Goal: Communication & Community: Share content

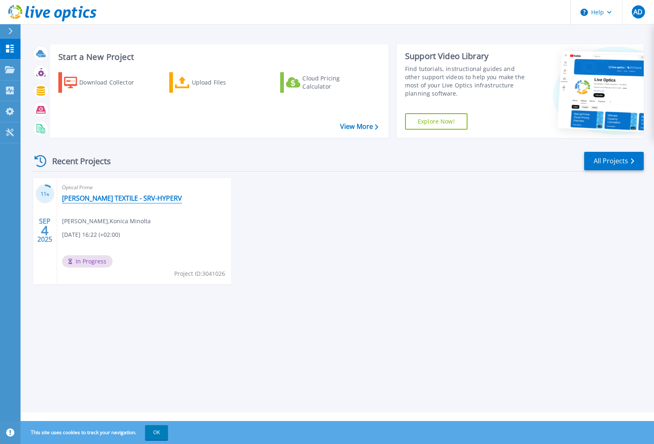
click at [86, 196] on link "LEFEBVRE TEXTILE - SRV-HYPERV" at bounding box center [122, 198] width 120 height 8
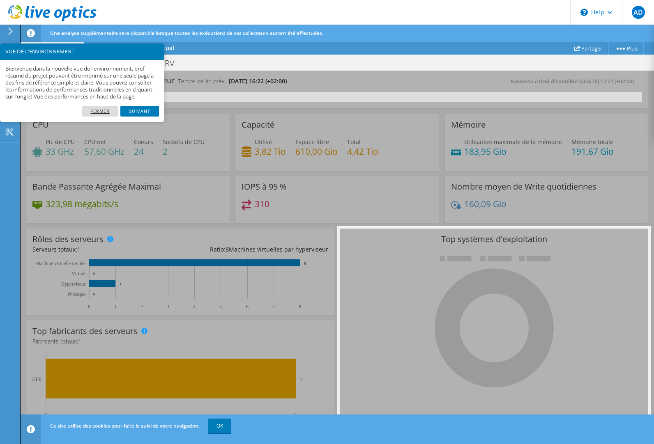
click at [106, 117] on link "Fermer" at bounding box center [100, 111] width 37 height 11
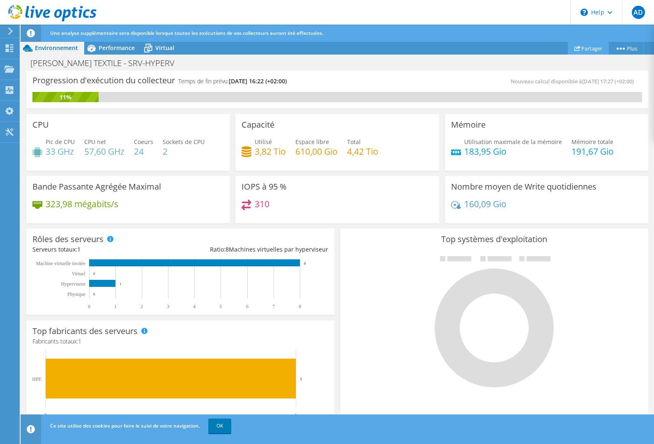
click at [586, 48] on link "Partager" at bounding box center [587, 48] width 41 height 13
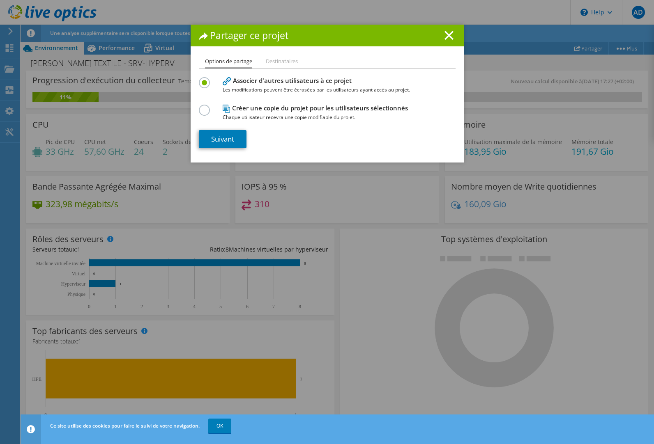
click at [277, 66] on li "Destinataires" at bounding box center [282, 62] width 32 height 10
click at [278, 60] on li "Destinataires" at bounding box center [282, 62] width 32 height 10
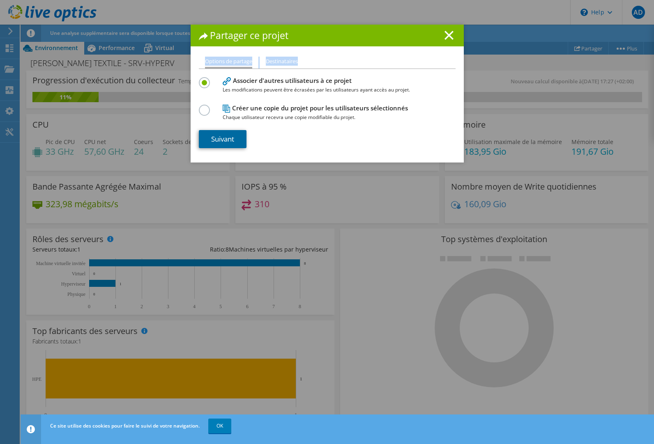
click at [220, 138] on link "Suivant" at bounding box center [223, 139] width 48 height 18
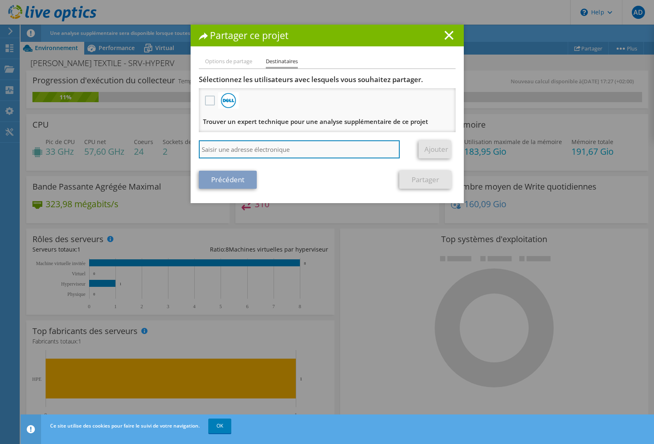
click at [250, 153] on input "search" at bounding box center [299, 149] width 201 height 18
type input "[PERSON_NAME][EMAIL_ADDRESS][DOMAIN_NAME]"
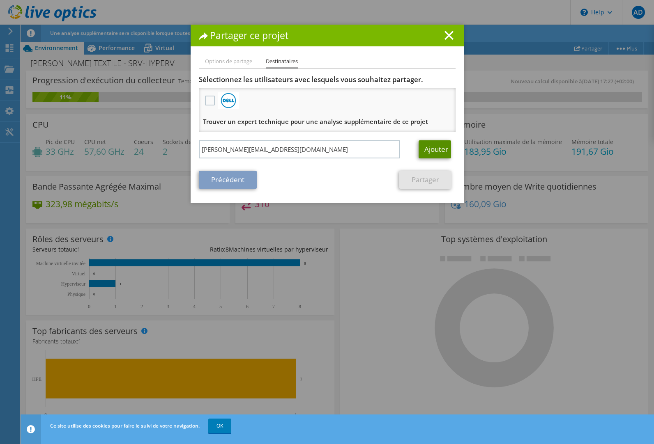
click at [438, 152] on link "Ajouter" at bounding box center [434, 149] width 32 height 18
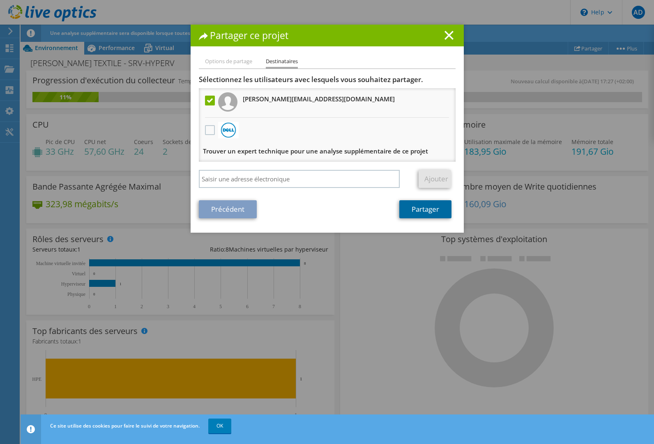
click at [430, 209] on link "Partager" at bounding box center [425, 209] width 52 height 18
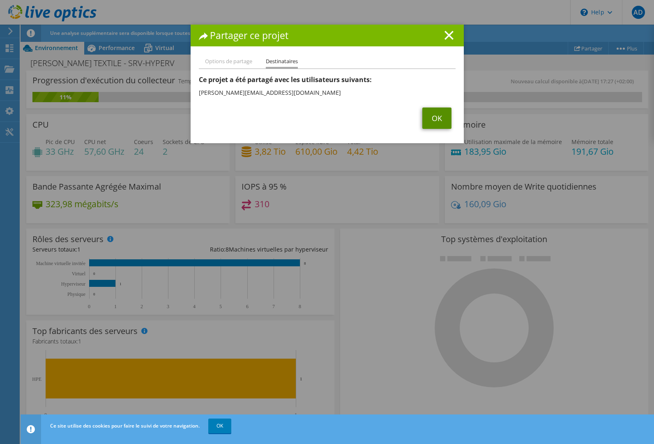
click at [430, 117] on link "OK" at bounding box center [436, 118] width 29 height 21
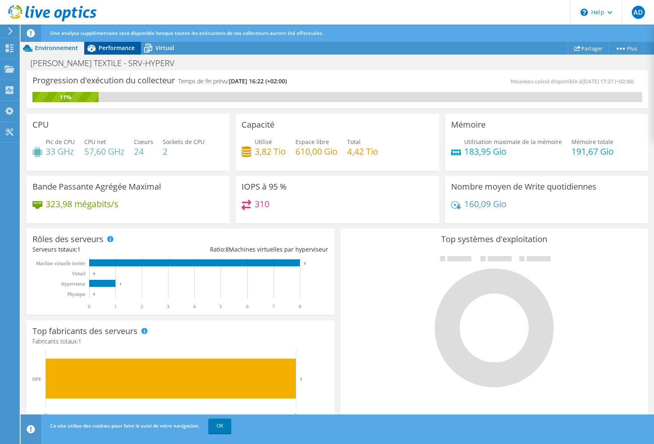
click at [124, 52] on div "Performance" at bounding box center [112, 47] width 57 height 13
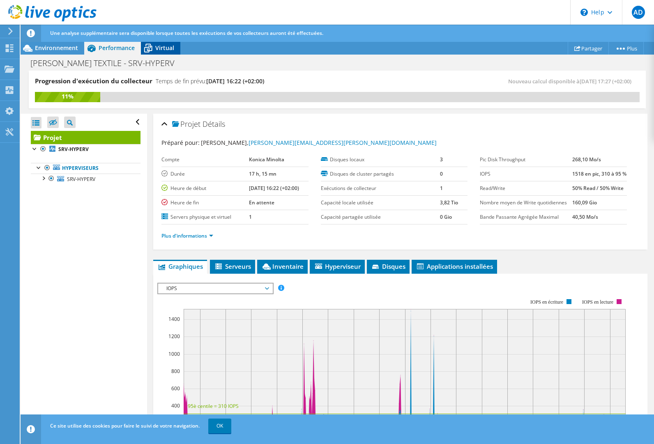
click at [170, 53] on div "Virtual" at bounding box center [160, 47] width 39 height 13
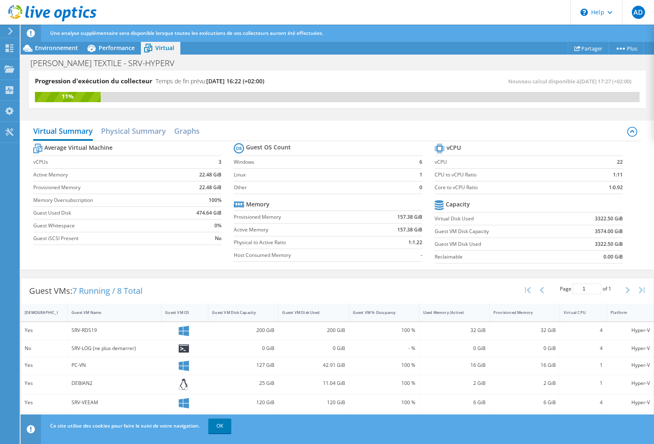
scroll to position [26, 0]
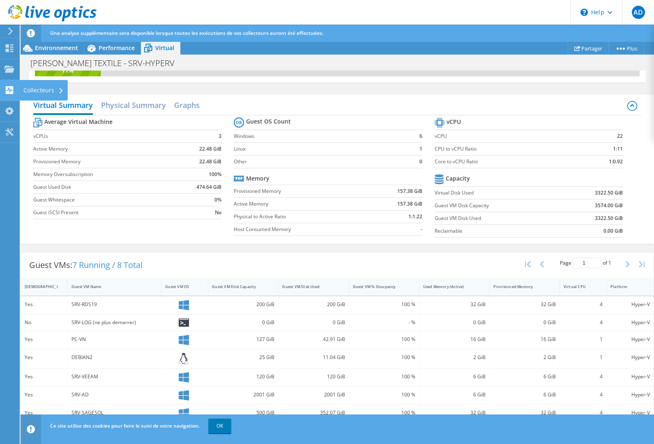
click at [12, 92] on use at bounding box center [10, 90] width 8 height 8
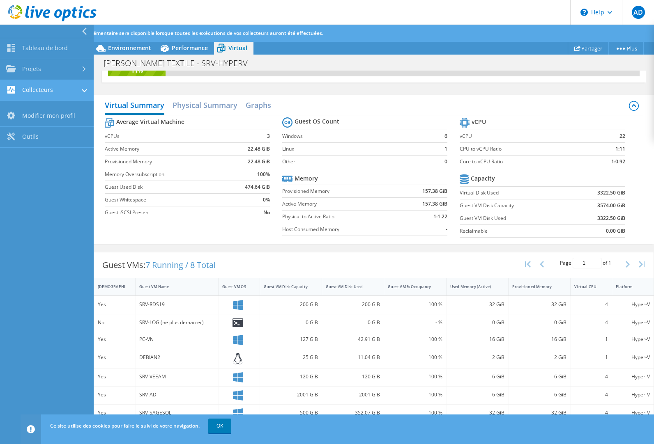
scroll to position [208, 0]
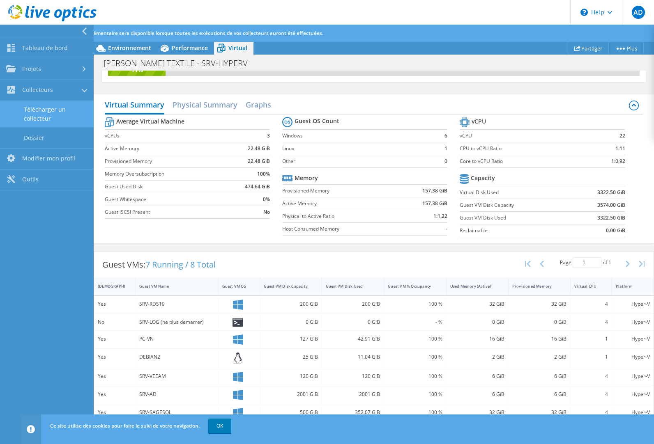
click at [60, 119] on link "Télécharger un collecteur" at bounding box center [47, 114] width 94 height 26
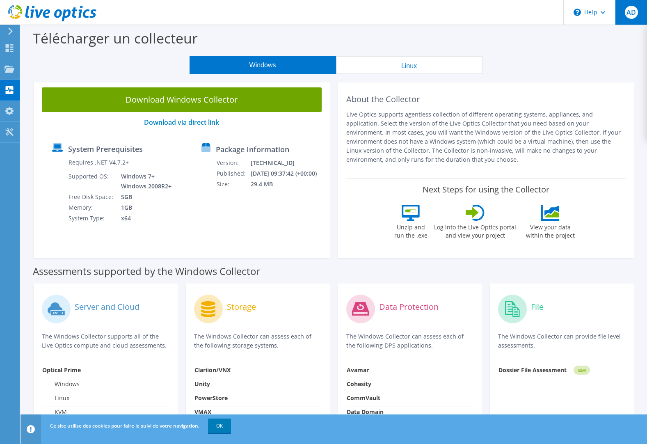
click at [630, 13] on span "AD" at bounding box center [631, 12] width 13 height 13
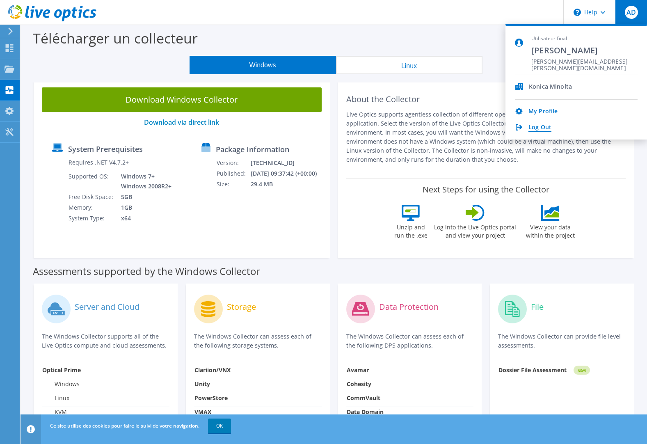
click at [546, 127] on link "Log Out" at bounding box center [540, 128] width 23 height 8
